Goal: Information Seeking & Learning: Learn about a topic

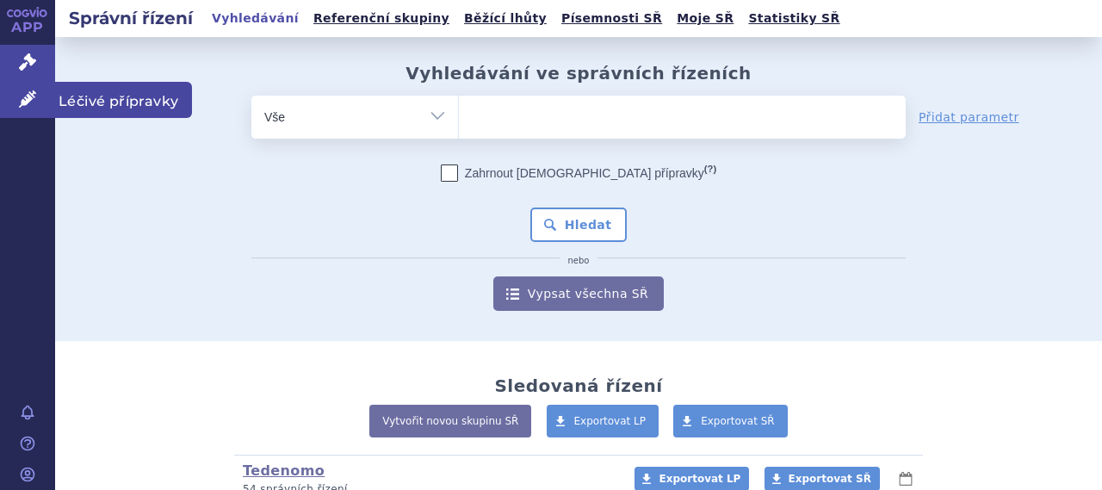
click at [98, 102] on span "Léčivé přípravky" at bounding box center [123, 100] width 137 height 36
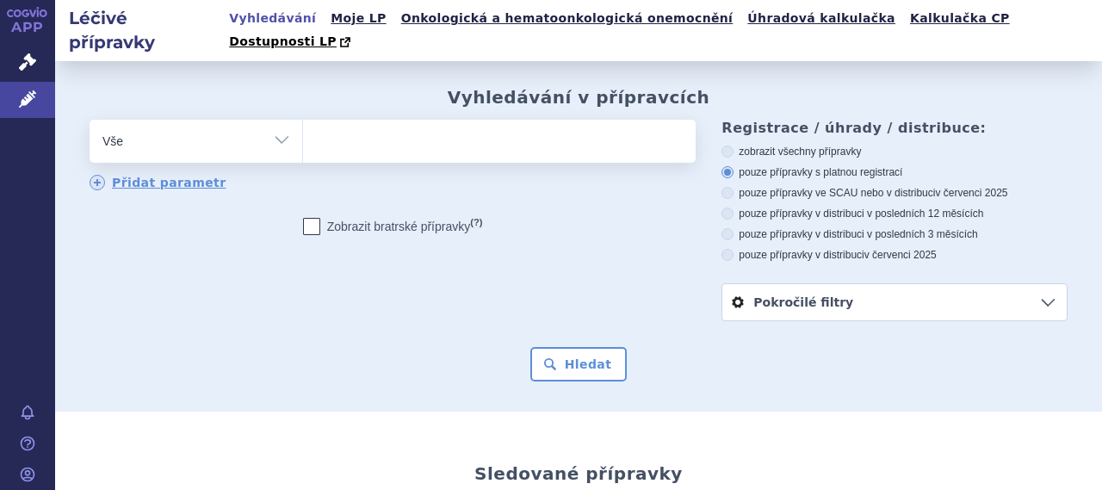
click at [369, 125] on ul at bounding box center [497, 138] width 388 height 36
click at [303, 125] on select at bounding box center [302, 140] width 1 height 43
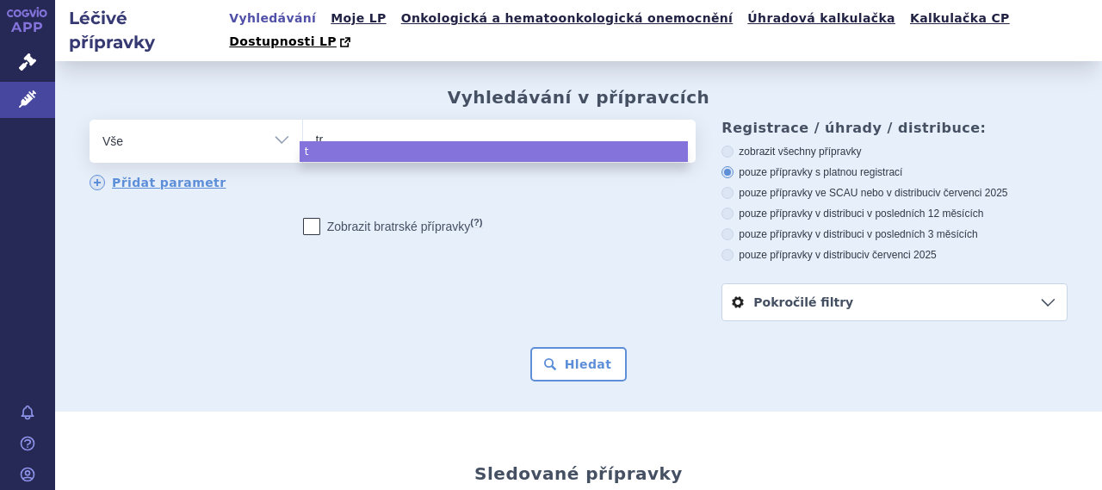
type input "tra"
type input "trama"
type input "tramado"
type input "tramadol"
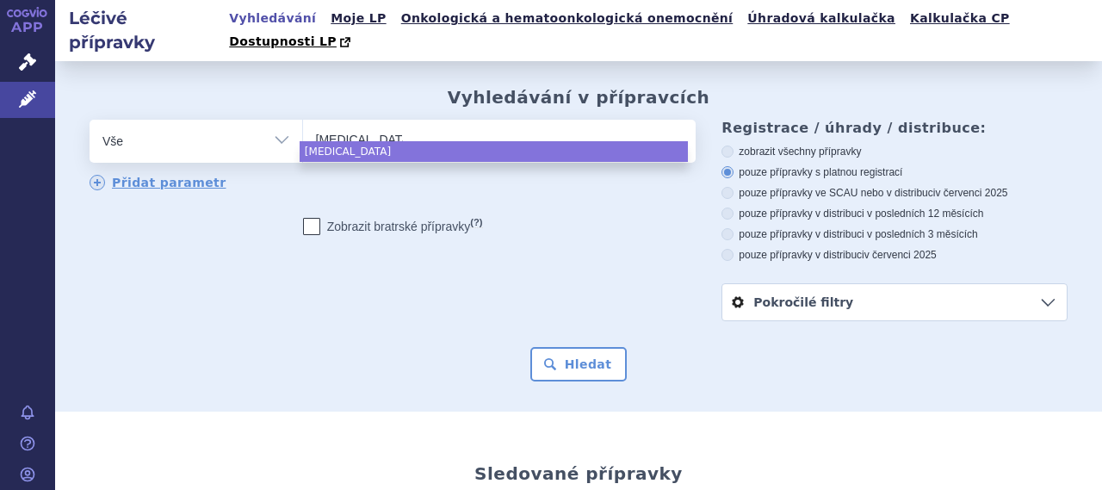
type input "tramadol /"
type input "tramadol"
type input "tramadol P"
type input "tramadol /"
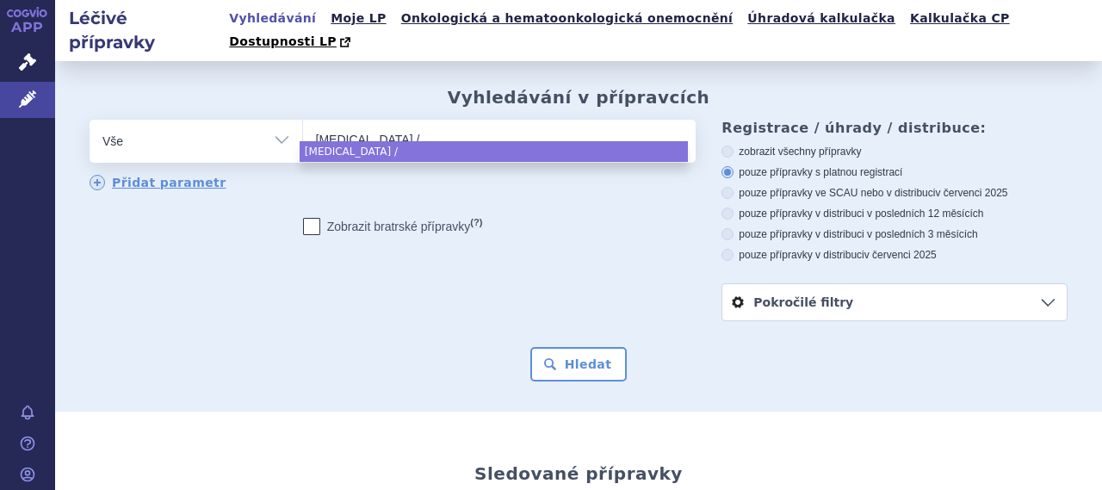
type input "tramadol / pa"
type input "tramadol / par"
type input "tramadol / para"
type input "tramadol / parac"
type input "tramadol / parace"
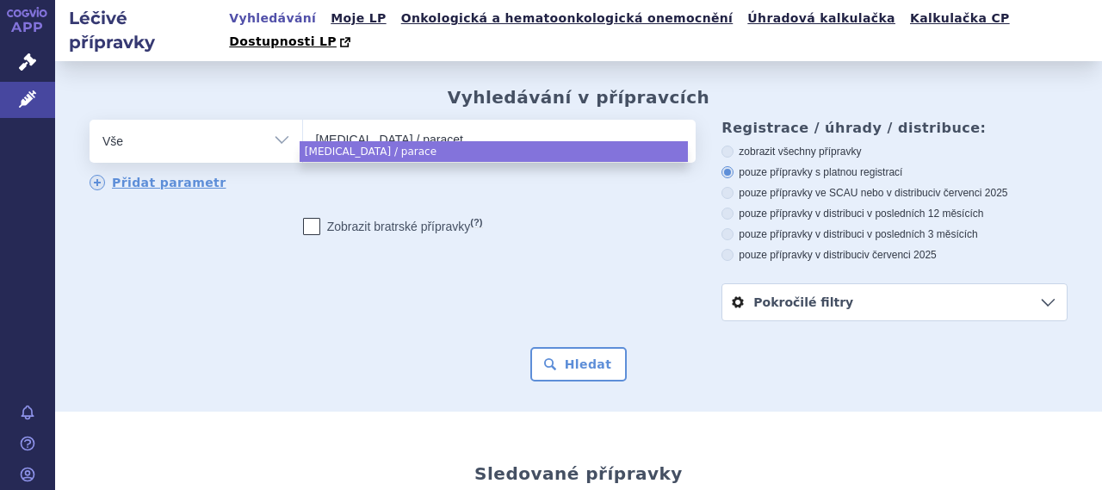
type input "tramadol / paraceta"
type input "tramadol / paracetamol"
type input "tramadol / paracetamol me"
type input "tramadol / paracetamol med"
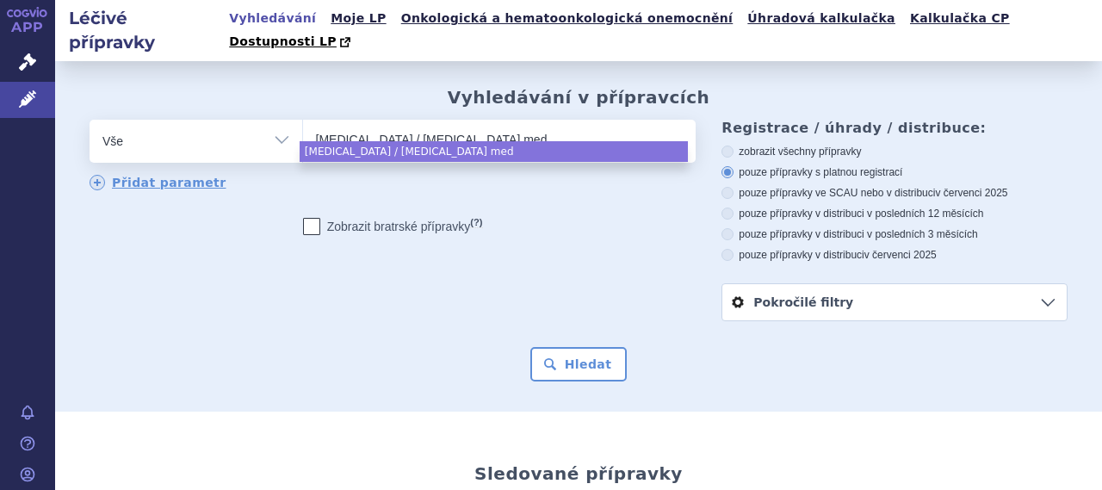
type input "tramadol / paracetamol medr"
type input "tramadol / paracetamol medre"
type input "tramadol / paracetamol medreg"
select select "tramadol / paracetamol medreg"
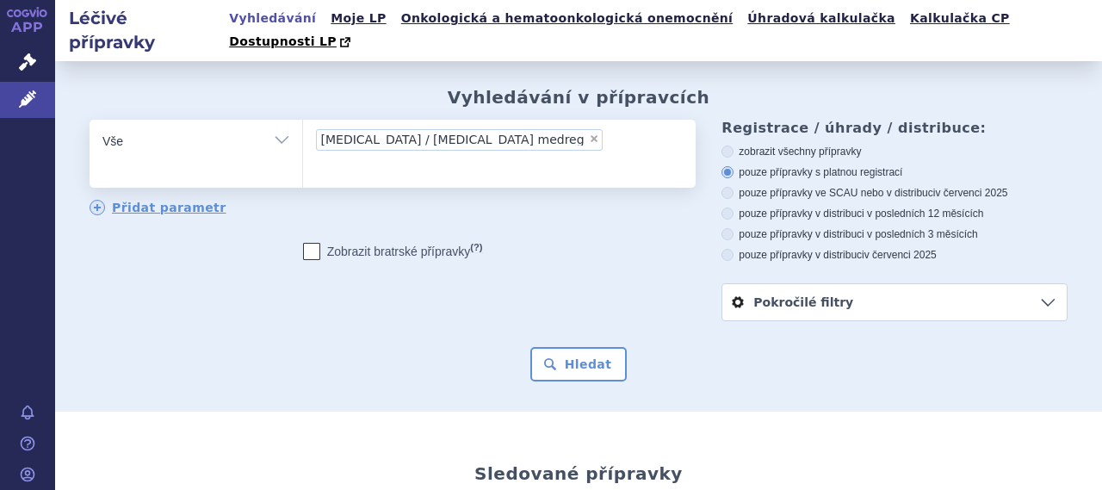
type input "tramadol / paracetamol medreg"
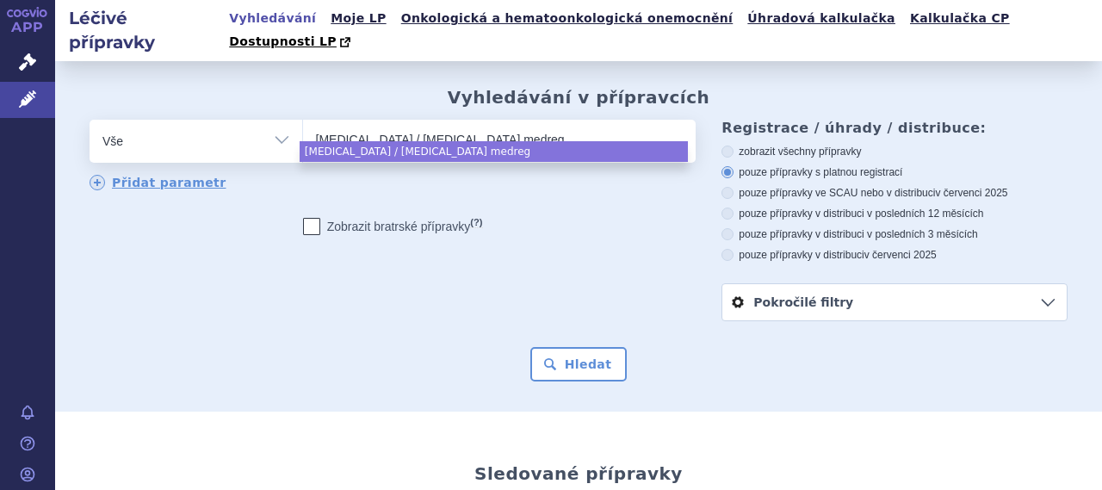
click at [419, 128] on input "tramadol / paracetamol medreg" at bounding box center [451, 139] width 271 height 22
select select "tramadol / paracetamol medreg"
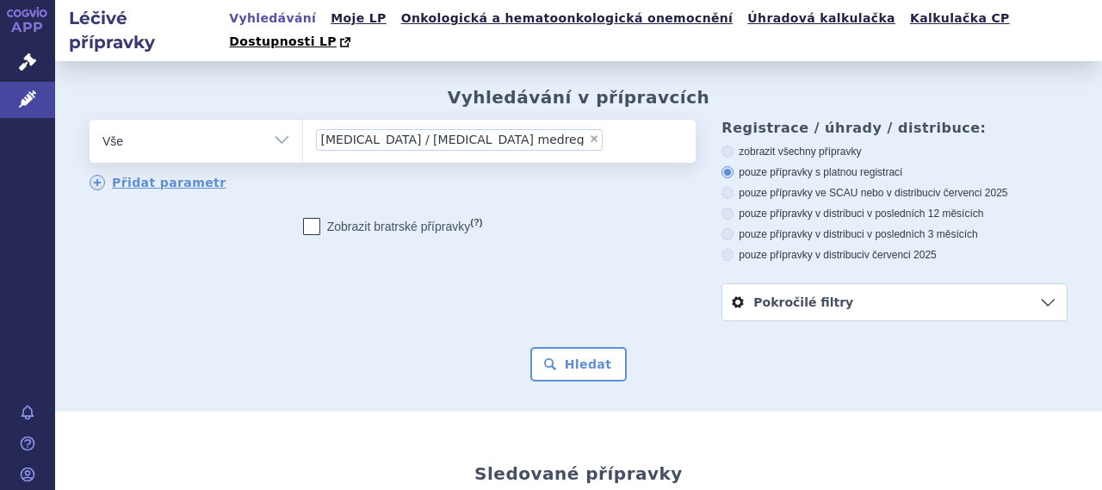
click at [419, 133] on span "tramadol / paracetamol medreg" at bounding box center [452, 139] width 263 height 12
click at [303, 119] on select "tramadol / paracetamol medreg" at bounding box center [302, 140] width 1 height 43
click at [419, 133] on span "tramadol / paracetamol medreg" at bounding box center [452, 139] width 263 height 12
click at [303, 119] on select "tramadol / paracetamol medreg" at bounding box center [302, 140] width 1 height 43
click at [589, 133] on span "×" at bounding box center [594, 138] width 10 height 10
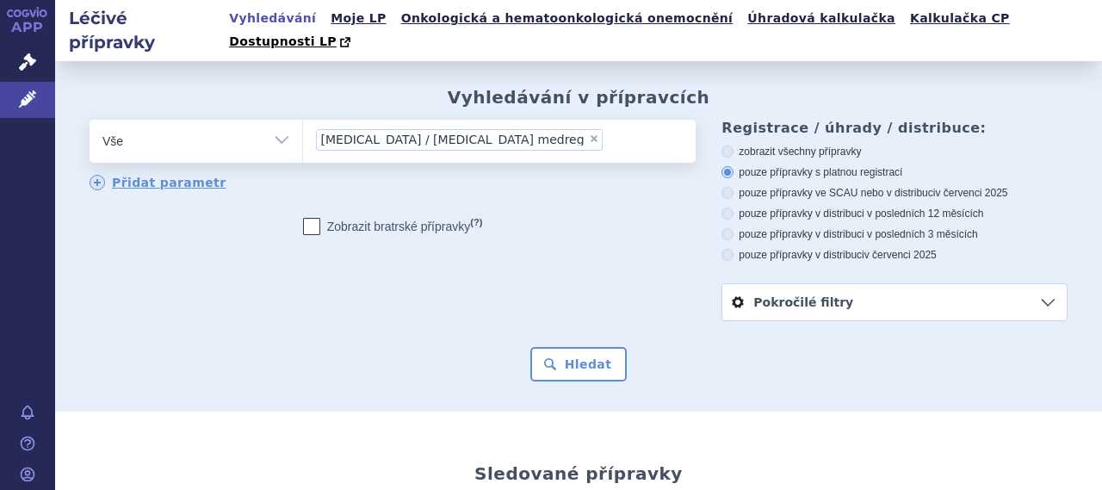
click at [303, 119] on select "tramadol / paracetamol medreg" at bounding box center [302, 140] width 1 height 43
select select
type input "TRAMADOL/PARACETAMOL MEDREG"
select select "TRAMADOL/PARACETAMOL MEDREG"
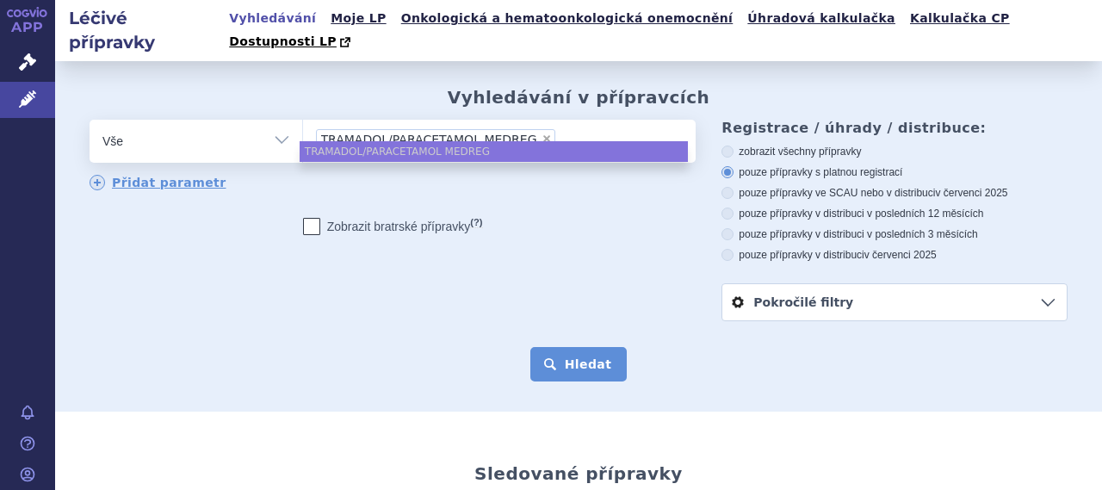
click at [568, 347] on button "Hledat" at bounding box center [578, 364] width 97 height 34
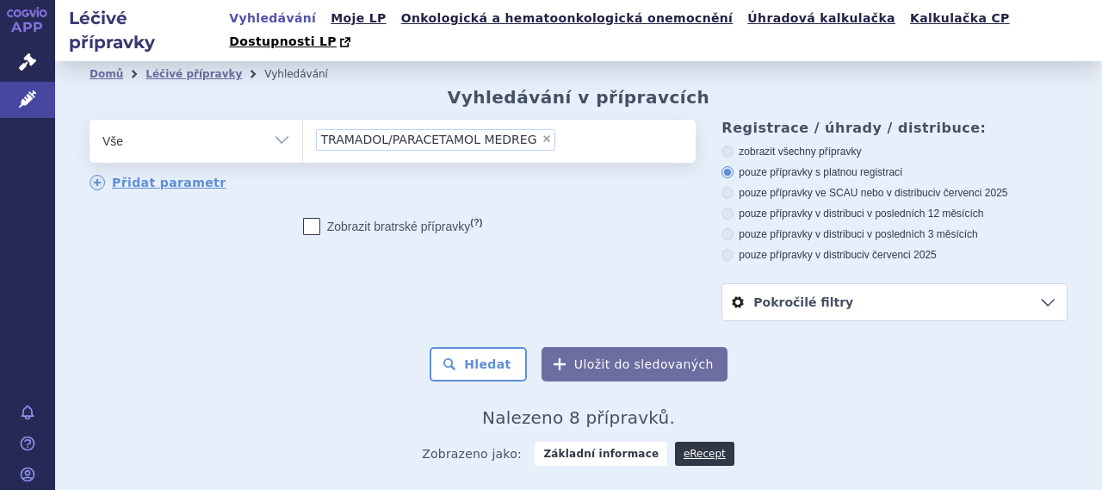
scroll to position [376, 0]
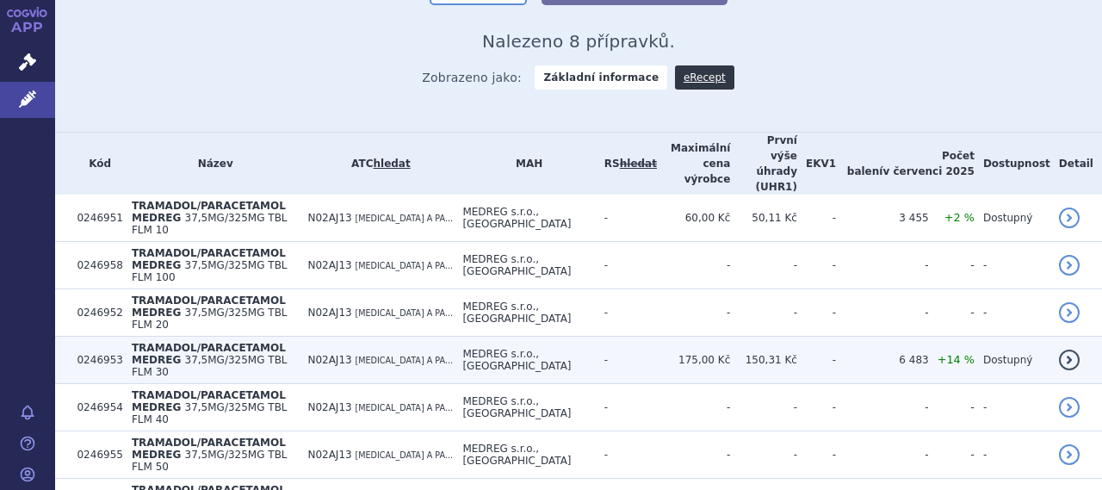
click at [708, 337] on td "175,00 Kč" at bounding box center [693, 360] width 73 height 47
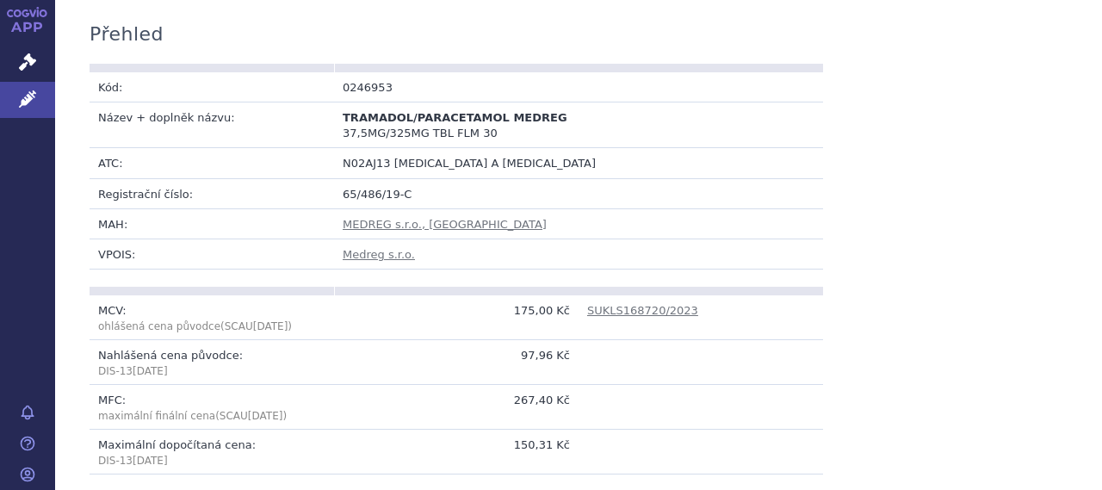
scroll to position [219, 0]
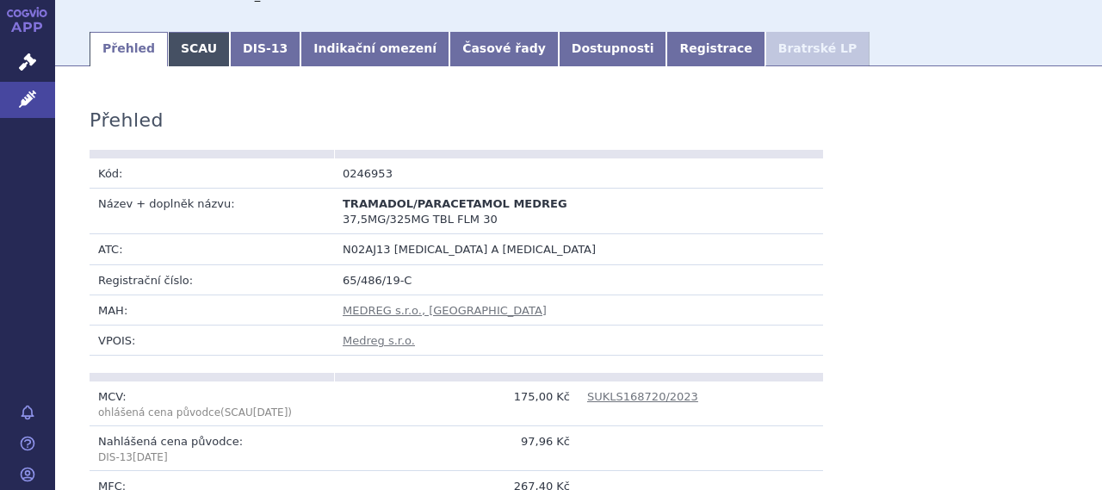
click at [192, 41] on link "SCAU" at bounding box center [199, 49] width 62 height 34
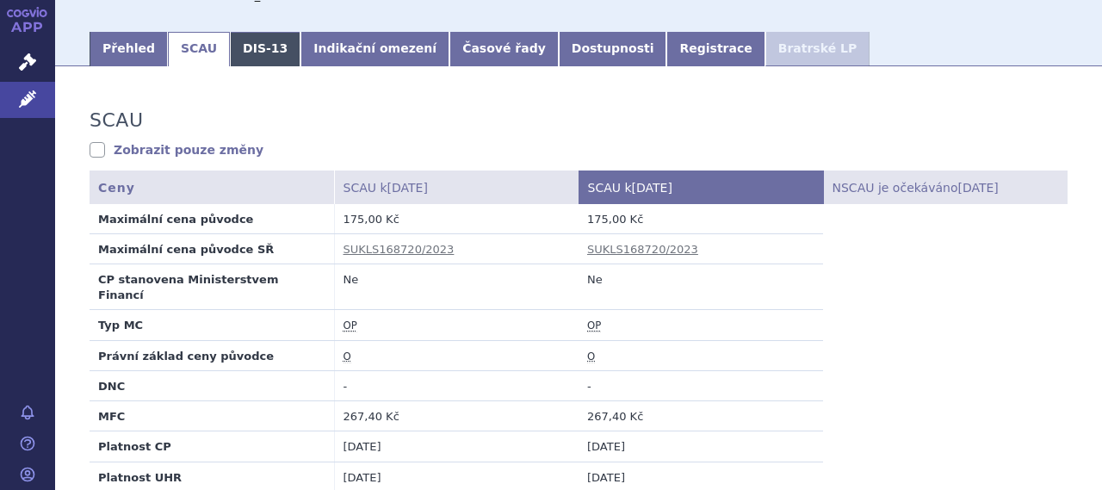
click at [243, 41] on link "DIS-13" at bounding box center [265, 49] width 71 height 34
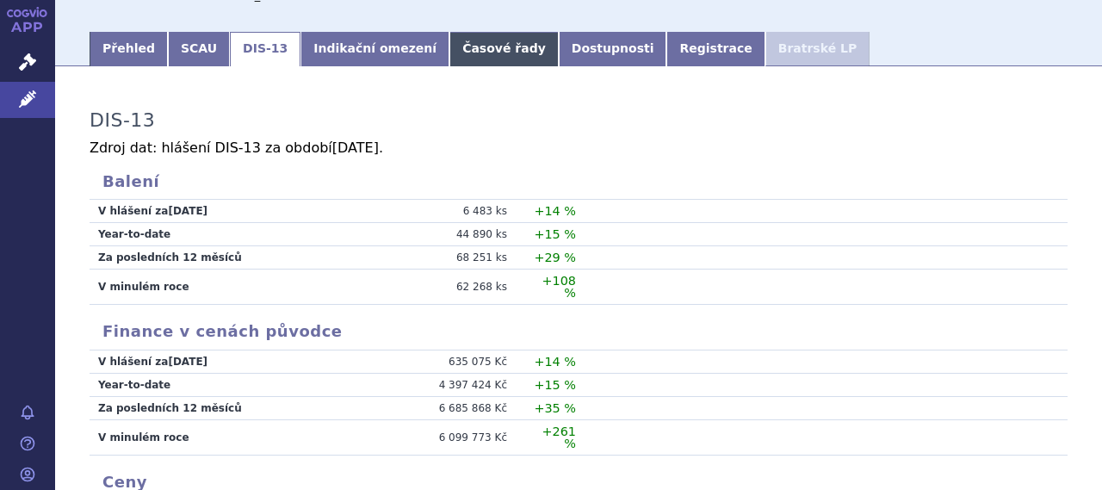
click at [450, 34] on link "Časové řady" at bounding box center [503, 49] width 109 height 34
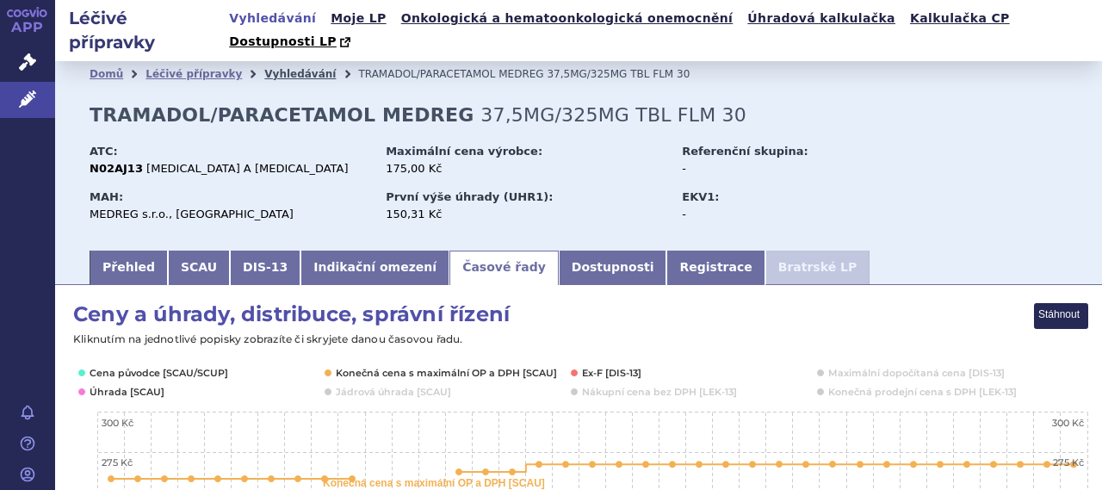
click at [275, 68] on link "Vyhledávání" at bounding box center [299, 74] width 71 height 12
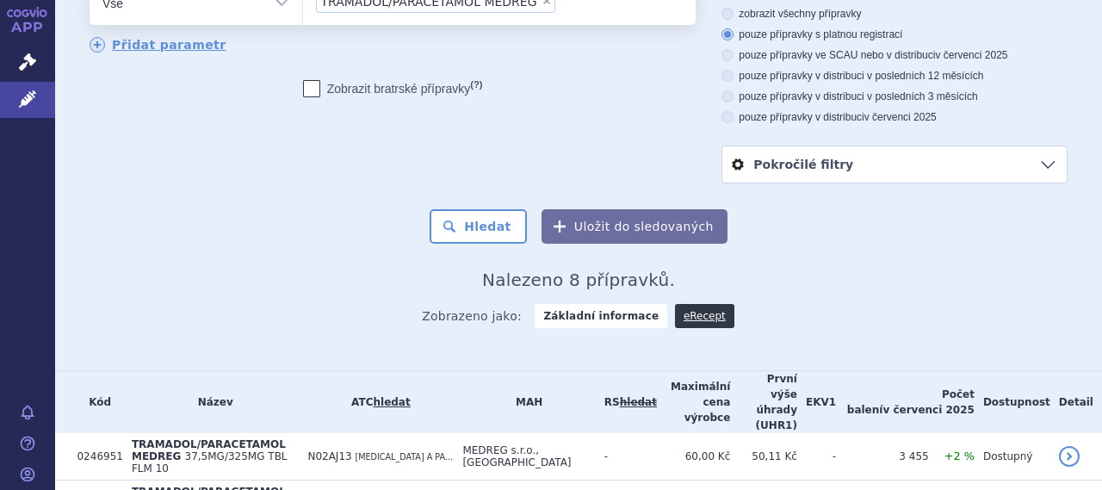
scroll to position [344, 0]
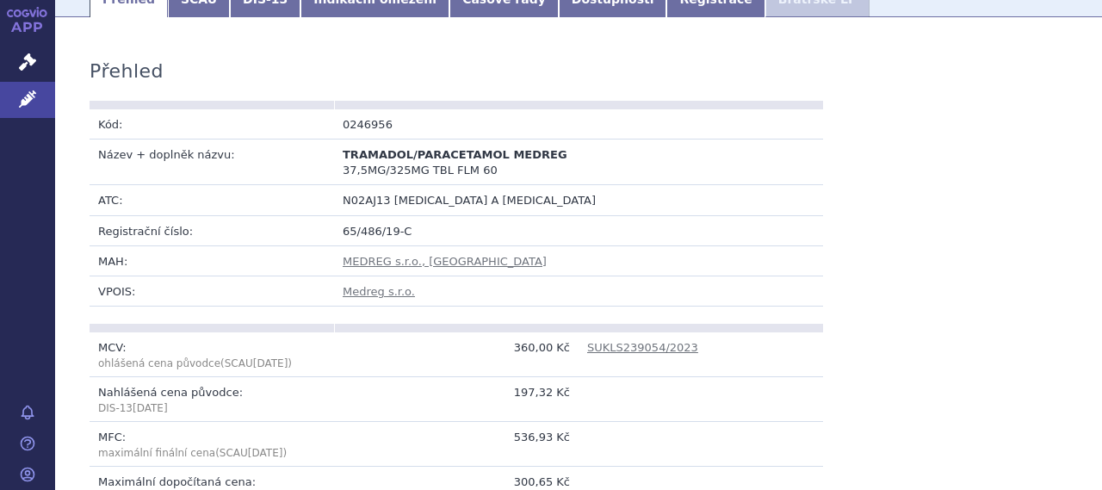
scroll to position [46, 0]
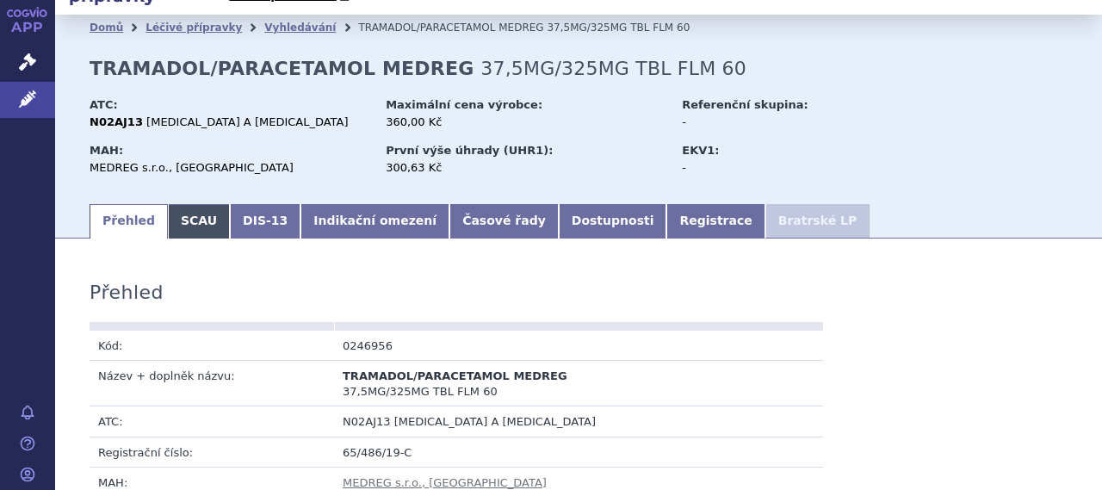
click at [200, 206] on link "SCAU" at bounding box center [199, 221] width 62 height 34
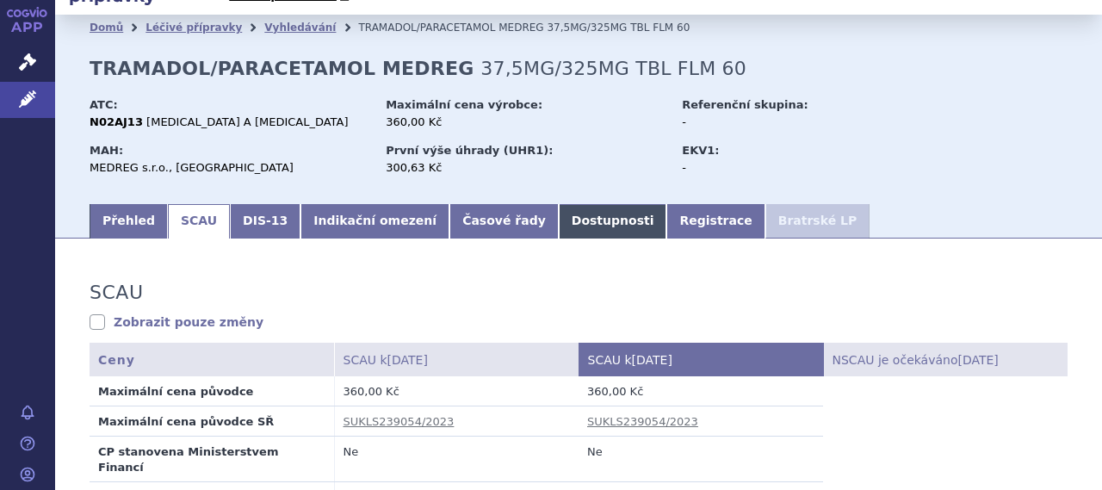
click at [559, 204] on link "Dostupnosti" at bounding box center [613, 221] width 108 height 34
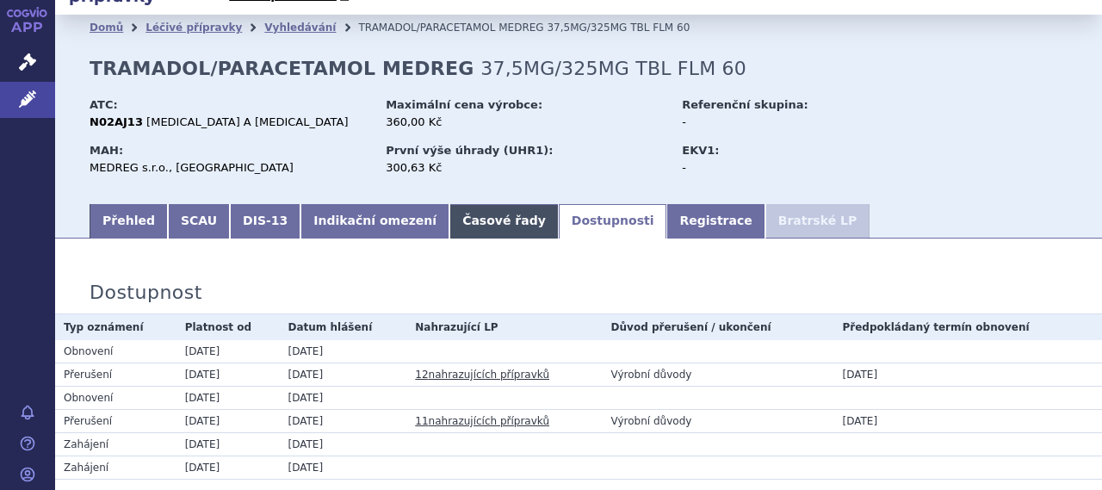
click at [458, 204] on link "Časové řady" at bounding box center [503, 221] width 109 height 34
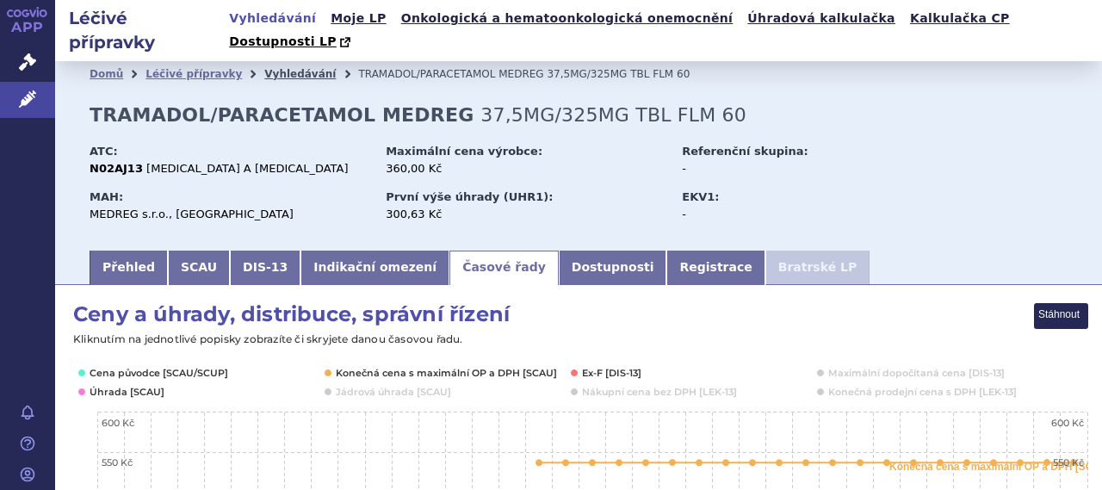
click at [264, 68] on link "Vyhledávání" at bounding box center [299, 74] width 71 height 12
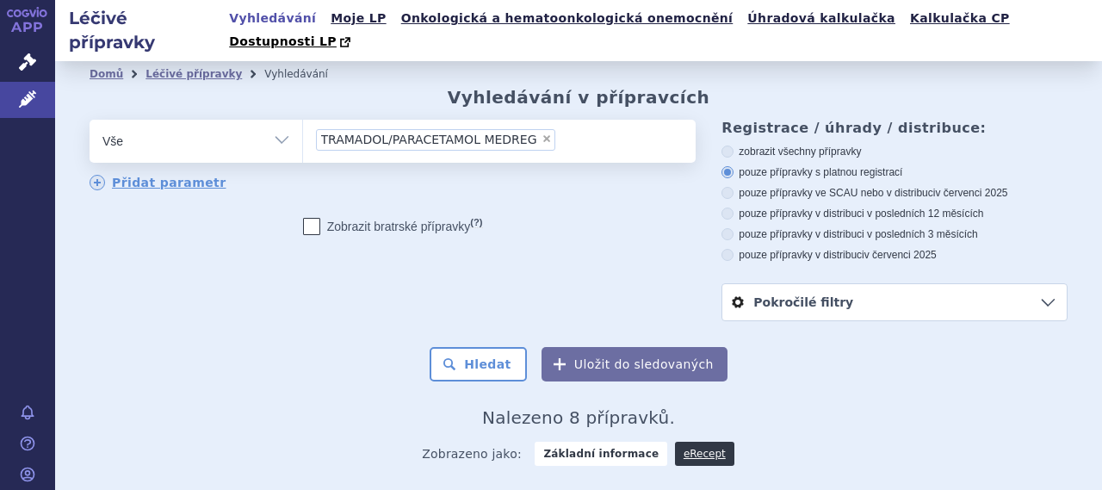
click at [541, 133] on span "×" at bounding box center [546, 138] width 10 height 10
click at [303, 119] on select "TRAMADOL/PARACETAMOL MEDREG" at bounding box center [302, 140] width 1 height 43
select select
type input "za"
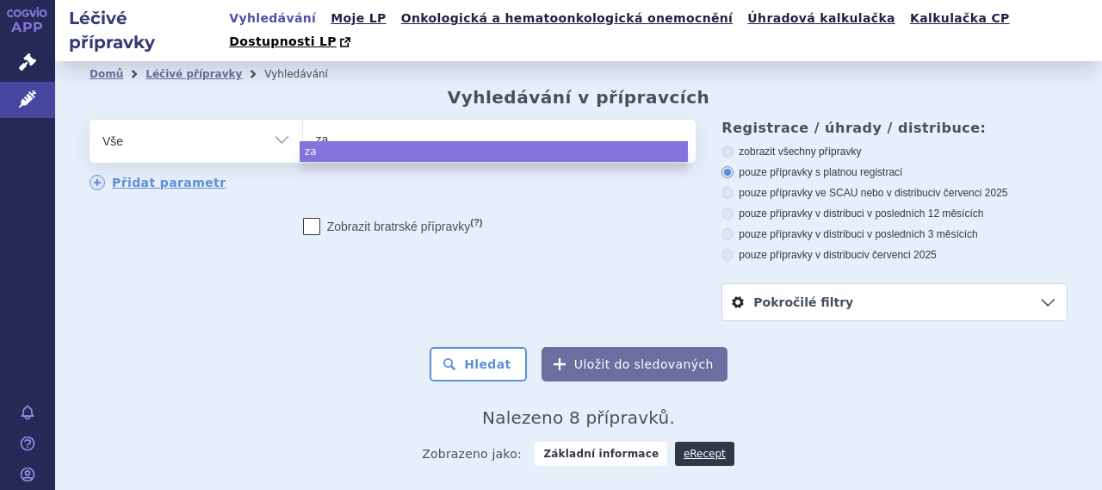
type input "zal"
type input "zald"
type input "zaldi"
type input "zaldiar"
select select "zaldiar"
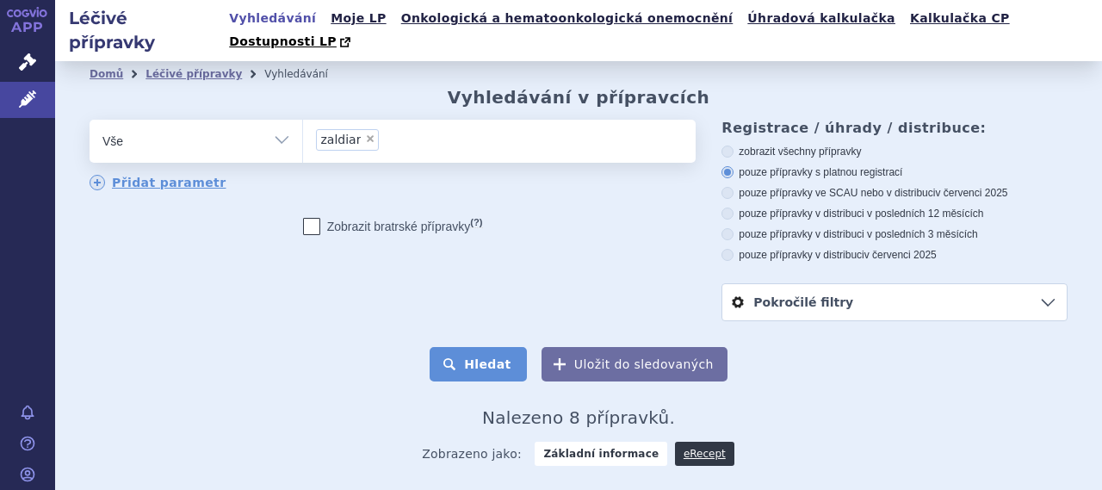
click at [506, 347] on button "Hledat" at bounding box center [478, 364] width 97 height 34
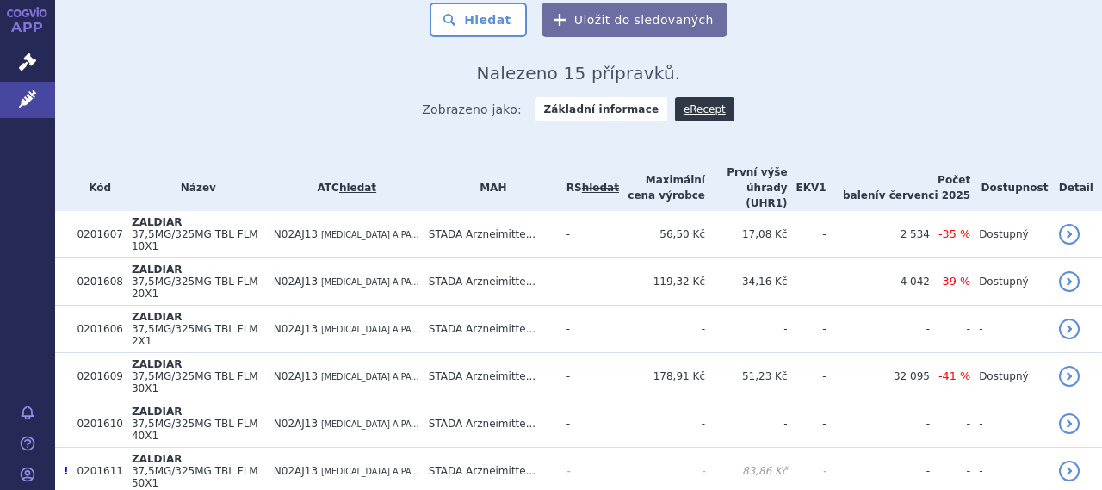
scroll to position [430, 0]
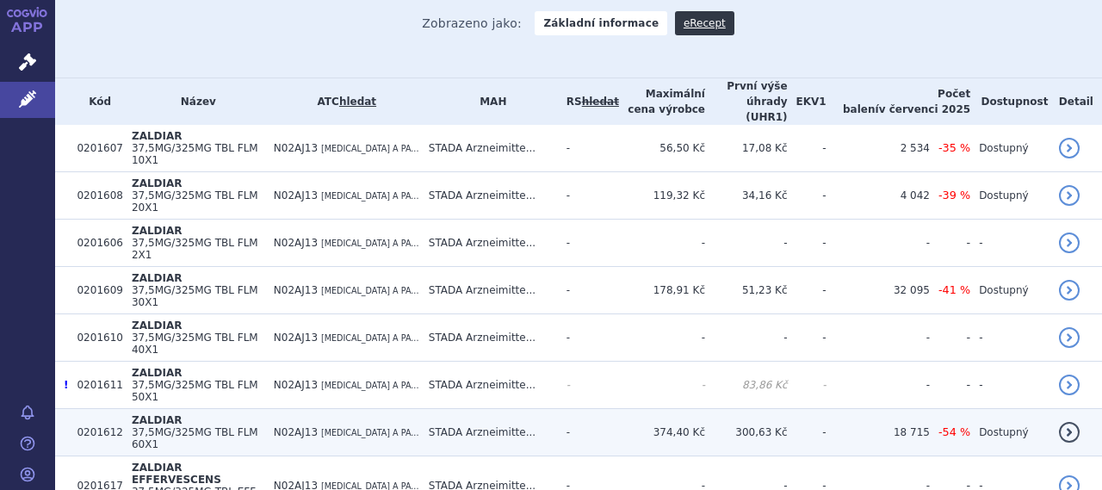
click at [949, 425] on span "-54 %" at bounding box center [954, 431] width 32 height 13
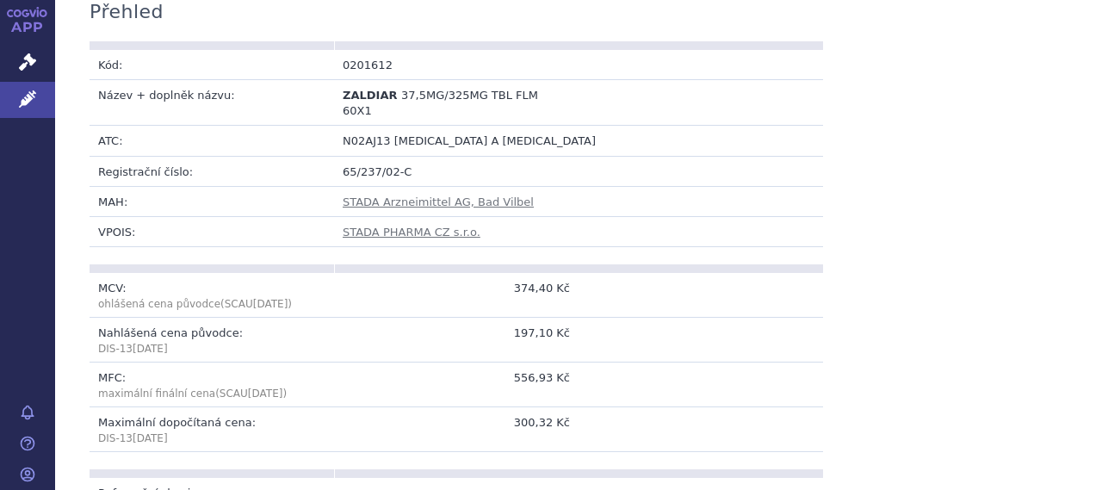
scroll to position [172, 0]
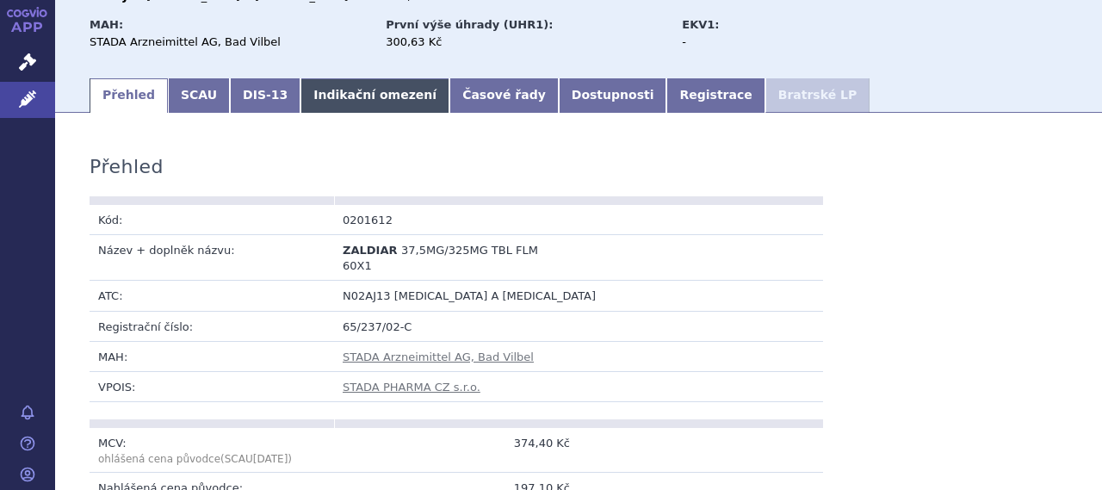
click at [315, 82] on link "Indikační omezení" at bounding box center [374, 95] width 149 height 34
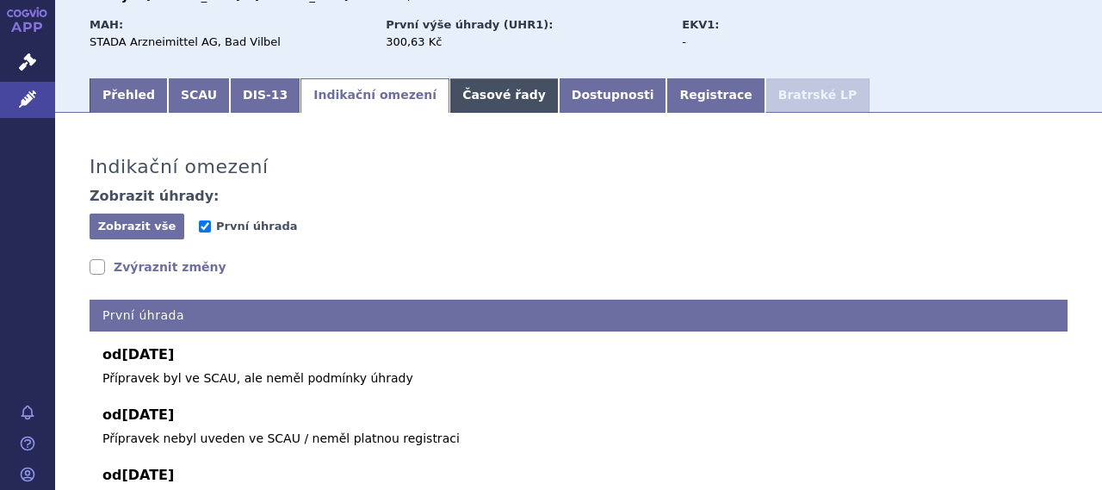
click at [479, 83] on link "Časové řady" at bounding box center [503, 95] width 109 height 34
